Goal: Navigation & Orientation: Find specific page/section

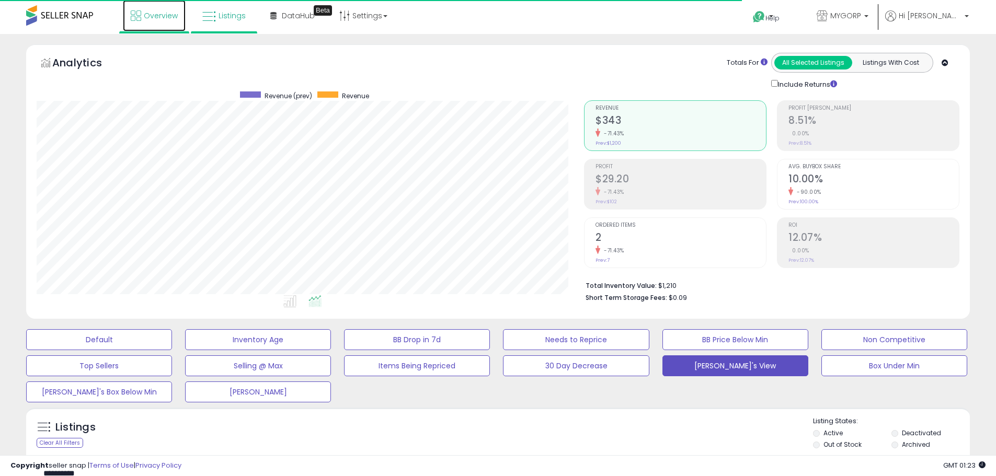
click at [148, 14] on span "Overview" at bounding box center [161, 15] width 34 height 10
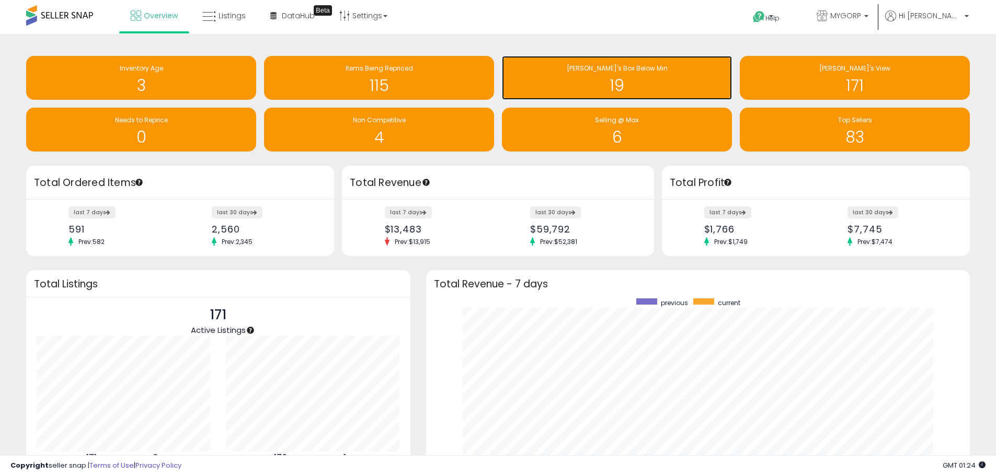
click at [606, 77] on h1 "19" at bounding box center [617, 85] width 220 height 17
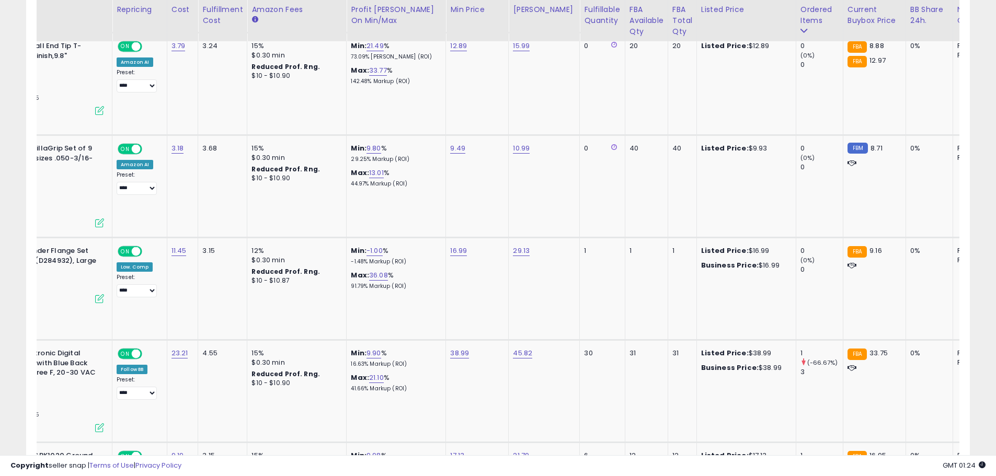
scroll to position [0, 110]
